Goal: Information Seeking & Learning: Learn about a topic

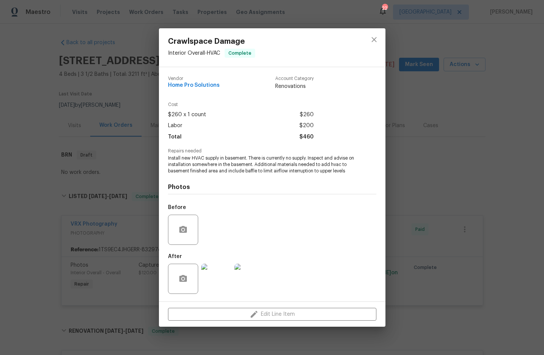
scroll to position [656, 0]
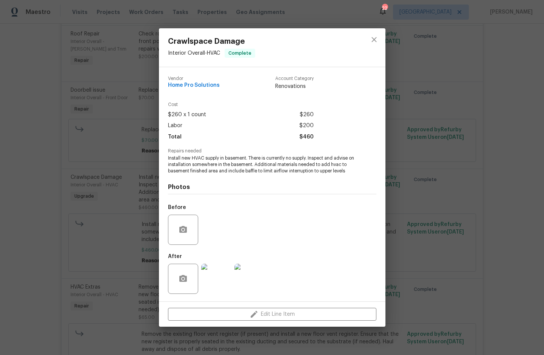
click at [490, 185] on div "Crawlspace Damage Interior Overall - HVAC Complete Vendor Home Pro Solutions Ac…" at bounding box center [272, 177] width 544 height 355
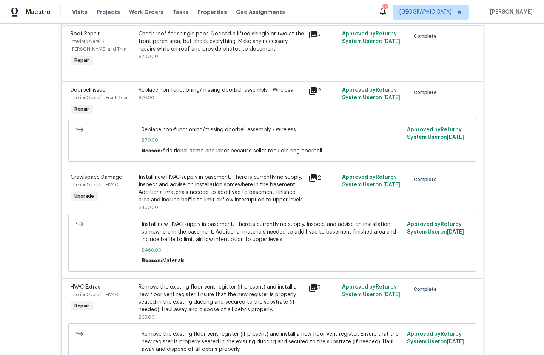
scroll to position [214, 0]
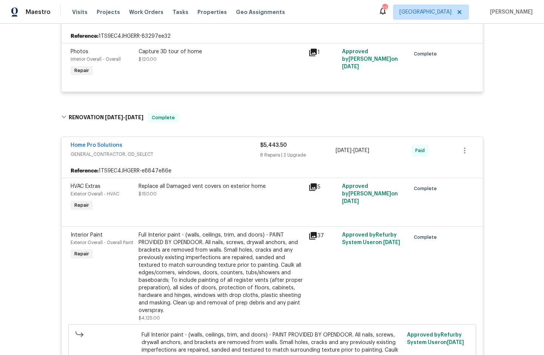
click at [311, 188] on icon at bounding box center [312, 187] width 9 height 9
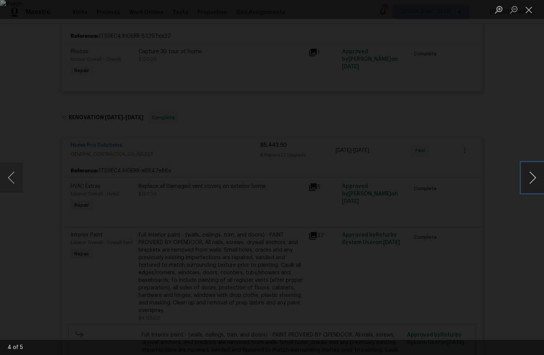
click at [527, 174] on button "Next image" at bounding box center [532, 178] width 23 height 30
click at [528, 176] on button "Next image" at bounding box center [532, 178] width 23 height 30
click at [526, 172] on button "Next image" at bounding box center [532, 178] width 23 height 30
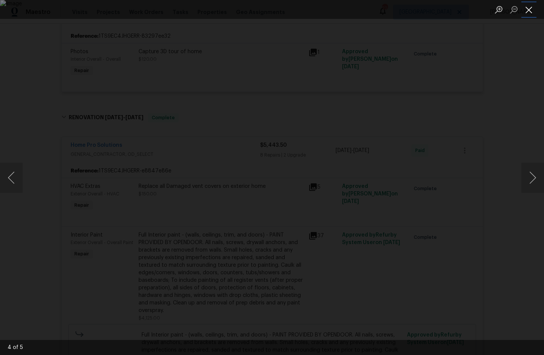
click at [529, 14] on button "Close lightbox" at bounding box center [528, 9] width 15 height 13
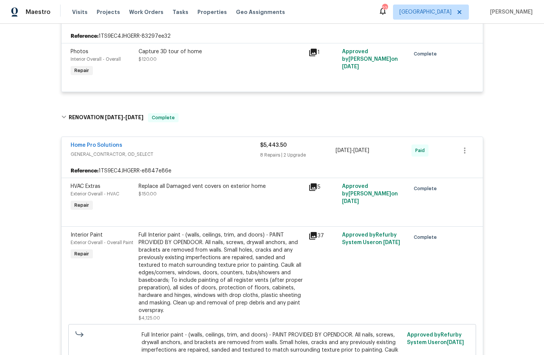
scroll to position [656, 0]
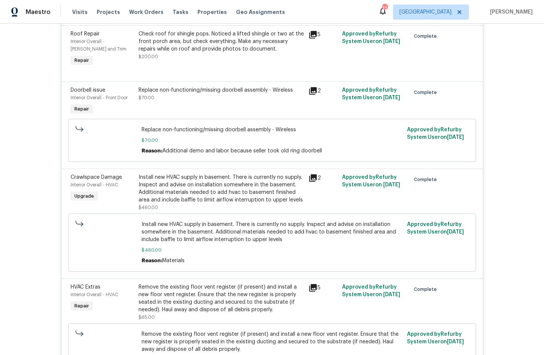
click at [311, 182] on icon at bounding box center [312, 178] width 9 height 9
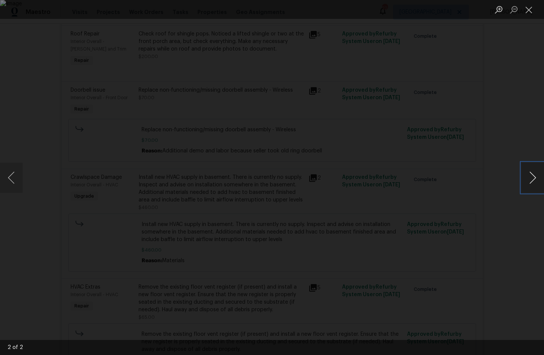
click at [533, 174] on button "Next image" at bounding box center [532, 178] width 23 height 30
click at [530, 8] on button "Close lightbox" at bounding box center [528, 9] width 15 height 13
